Goal: Find specific page/section: Find specific page/section

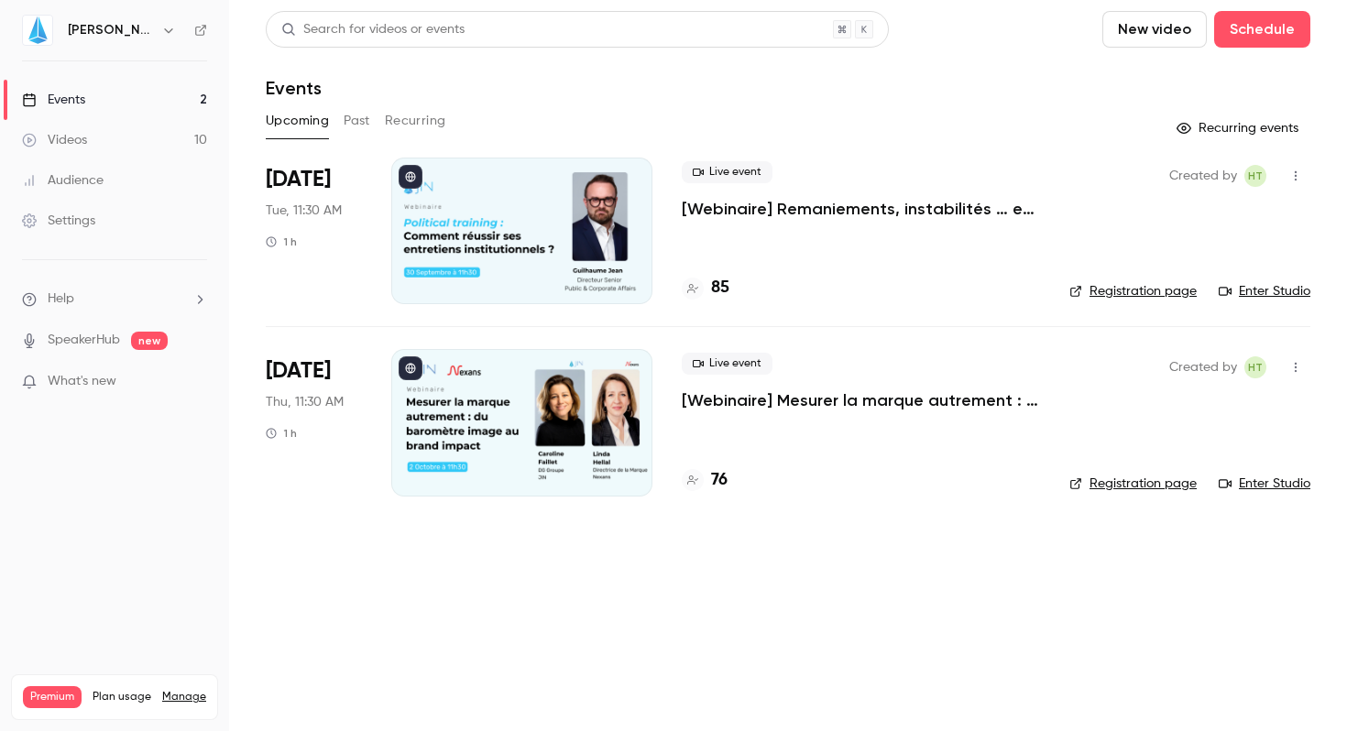
click at [715, 286] on h4 "85" at bounding box center [720, 288] width 18 height 25
